Goal: Information Seeking & Learning: Learn about a topic

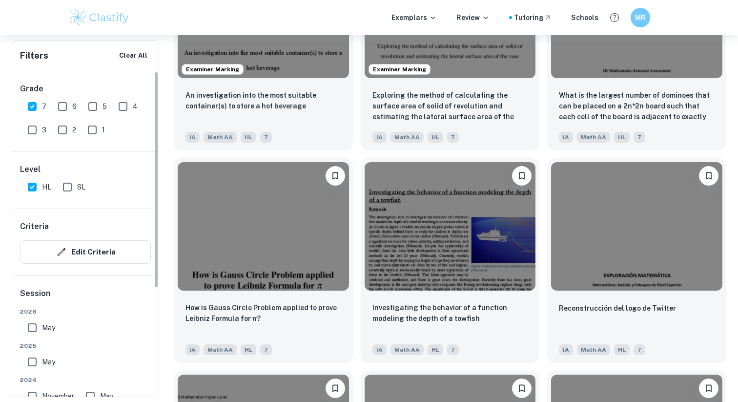
scroll to position [1062, 0]
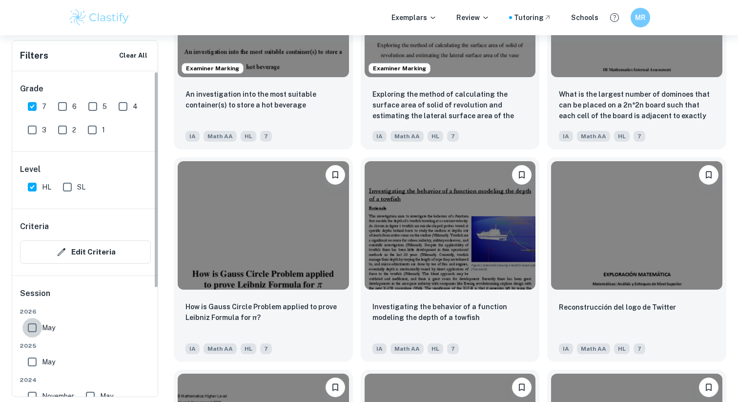
click at [28, 326] on input "May" at bounding box center [32, 328] width 20 height 20
checkbox input "true"
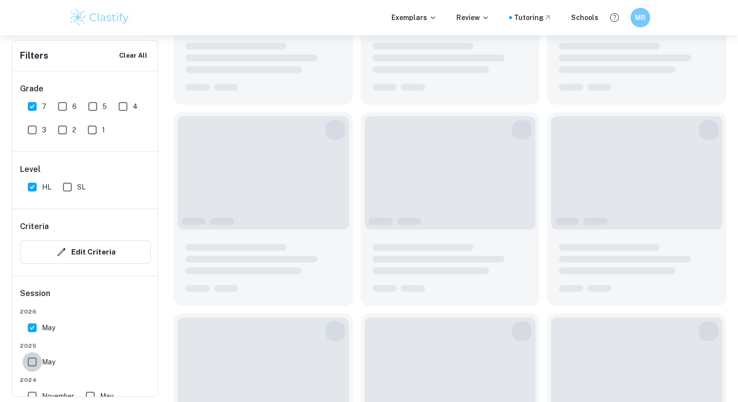
click at [29, 353] on input "May" at bounding box center [32, 362] width 20 height 20
checkbox input "true"
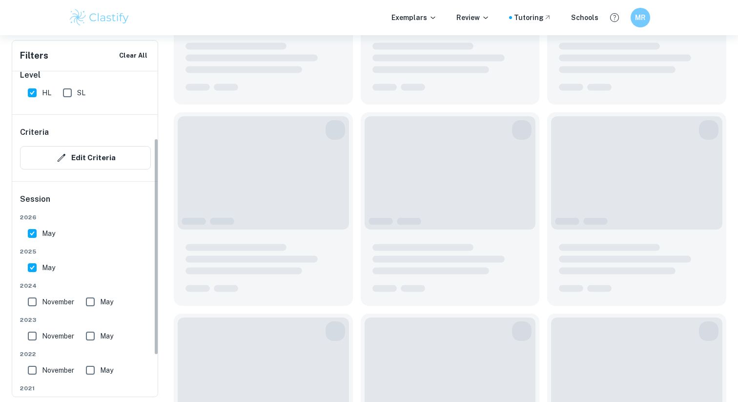
scroll to position [103, 0]
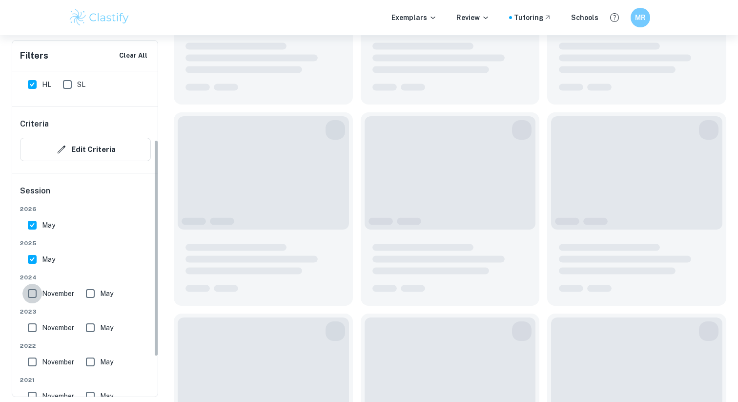
click at [30, 301] on input "November" at bounding box center [32, 294] width 20 height 20
checkbox input "true"
click at [90, 297] on input "May" at bounding box center [91, 294] width 20 height 20
checkbox input "true"
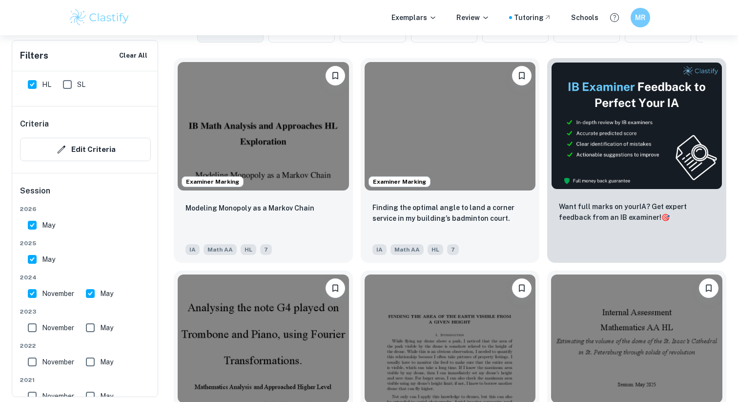
scroll to position [313, 0]
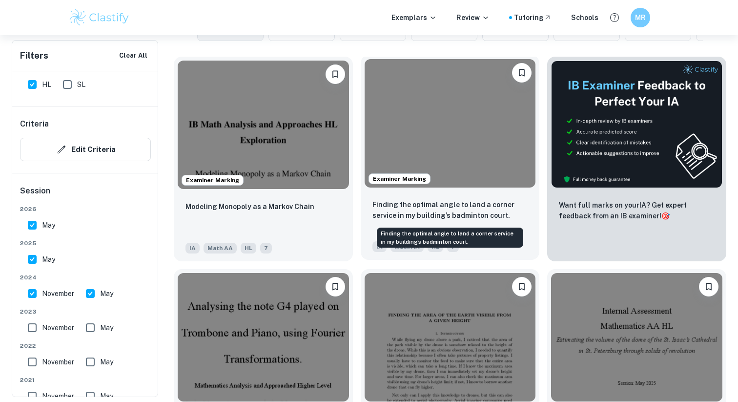
click at [482, 211] on p "Finding the optimal angle to land a corner service in my building’s badminton c…" at bounding box center [451, 209] width 156 height 21
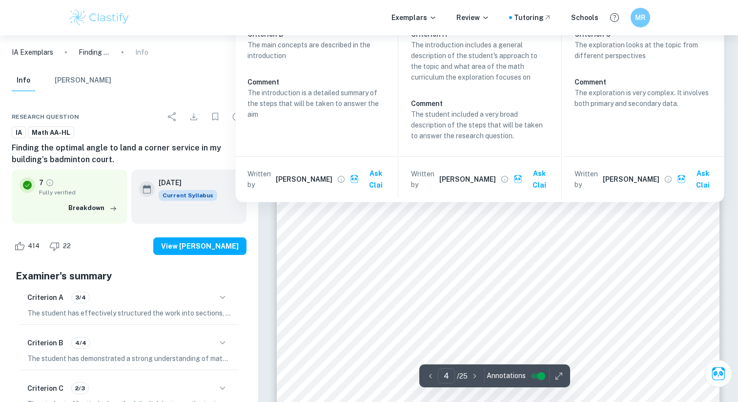
scroll to position [1917, 0]
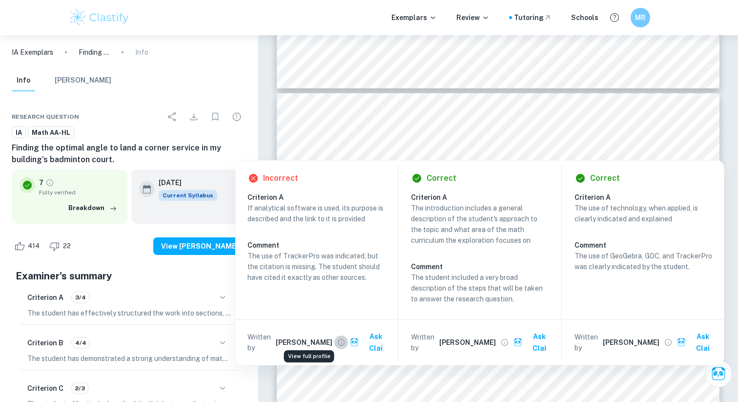
click at [337, 338] on icon "View full profile" at bounding box center [341, 342] width 9 height 9
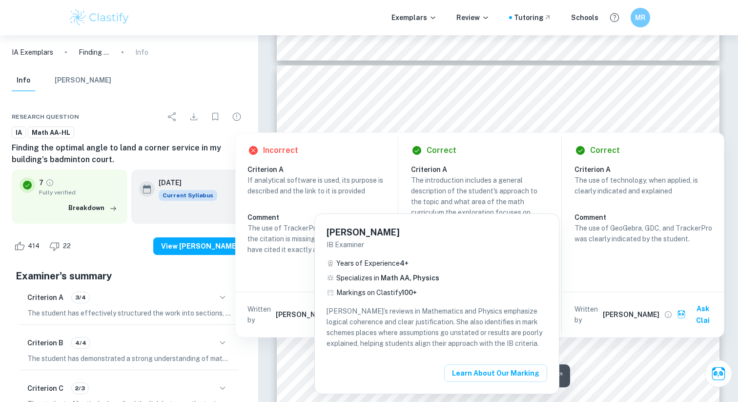
scroll to position [1942, 0]
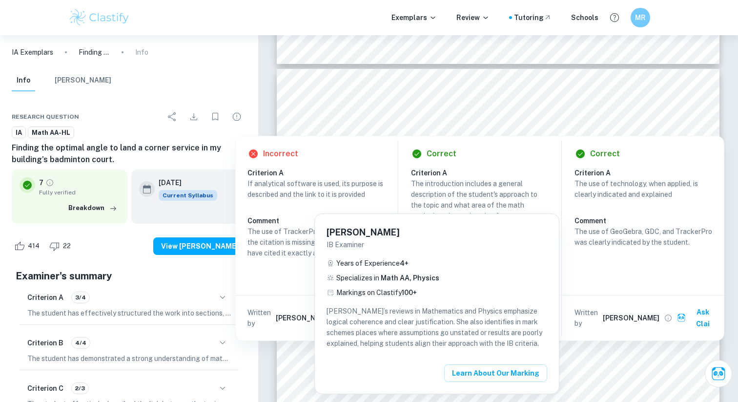
click at [391, 170] on div at bounding box center [369, 201] width 738 height 402
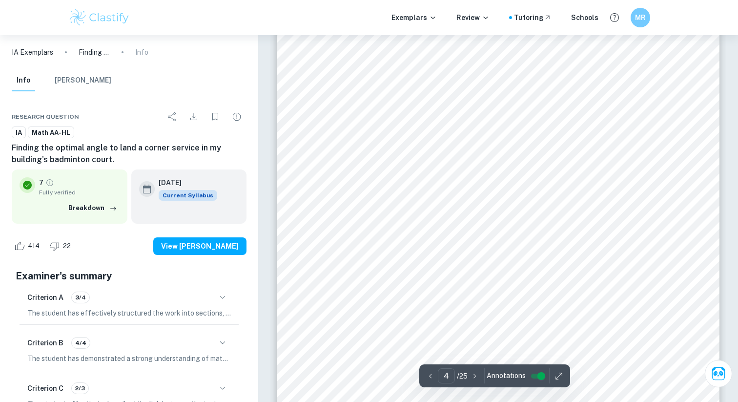
scroll to position [2192, 0]
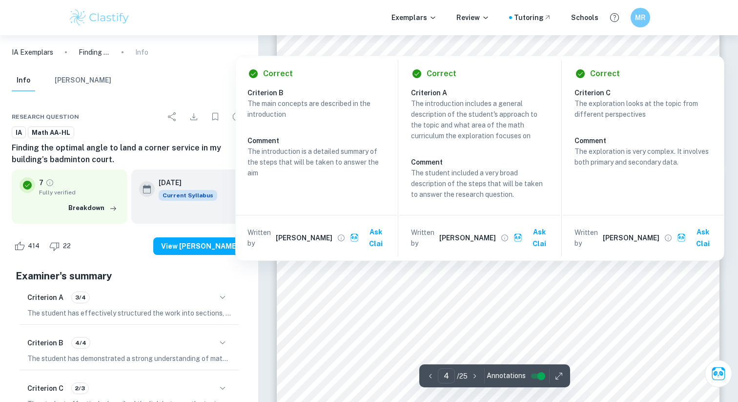
type input "3"
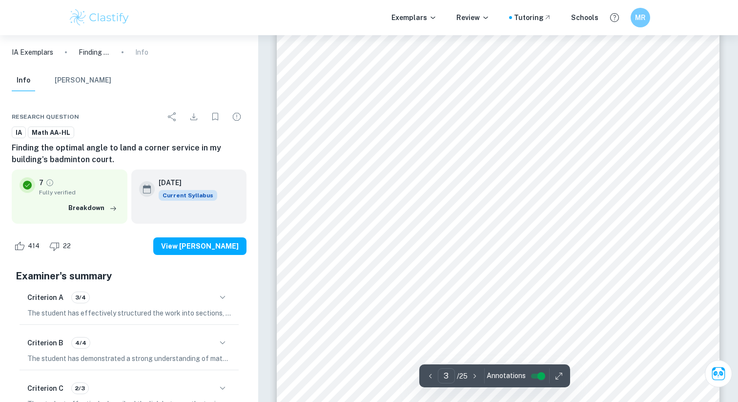
scroll to position [1491, 0]
